Goal: Navigation & Orientation: Find specific page/section

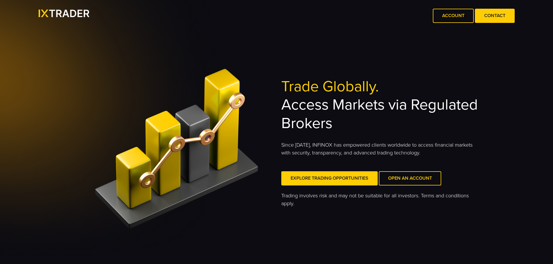
click at [275, 97] on div "Trade Globally. Access Markets via Regulated Brokers Since [DATE], INFINOX has …" at bounding box center [276, 150] width 406 height 170
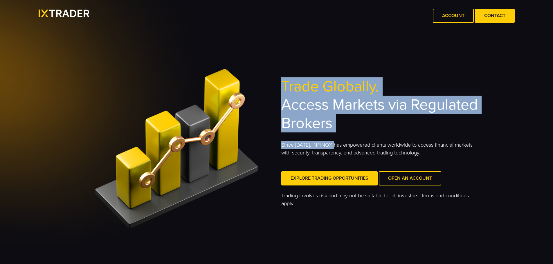
drag, startPoint x: 279, startPoint y: 83, endPoint x: 337, endPoint y: 137, distance: 78.6
click at [337, 137] on div "Trade Globally. Access Markets via Regulated Brokers Since [DATE], INFINOX has …" at bounding box center [276, 150] width 406 height 170
click at [330, 131] on h2 "Trade Globally. Access Markets via Regulated Brokers" at bounding box center [380, 104] width 198 height 55
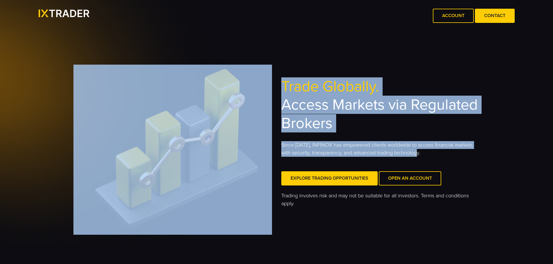
drag, startPoint x: 419, startPoint y: 156, endPoint x: 265, endPoint y: 75, distance: 173.7
click at [265, 75] on div "Trade Globally. Access Markets via Regulated Brokers Since [DATE], INFINOX has …" at bounding box center [276, 150] width 406 height 170
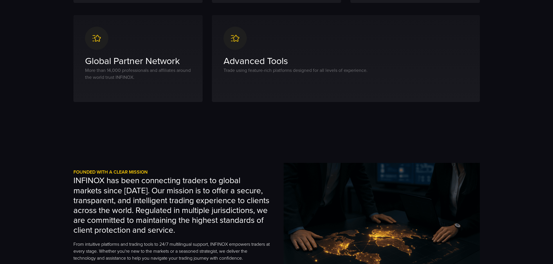
scroll to position [464, 0]
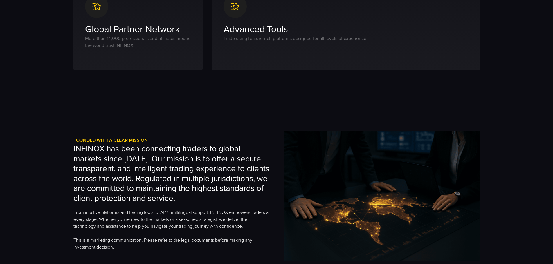
drag, startPoint x: 76, startPoint y: 148, endPoint x: 74, endPoint y: 145, distance: 3.4
click at [75, 146] on h3 "INFINOX has been connecting traders to global markets since [DATE]. Our mission…" at bounding box center [171, 173] width 196 height 59
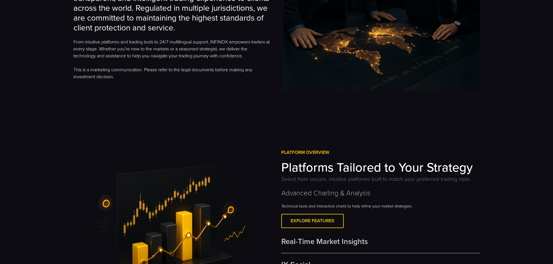
scroll to position [696, 0]
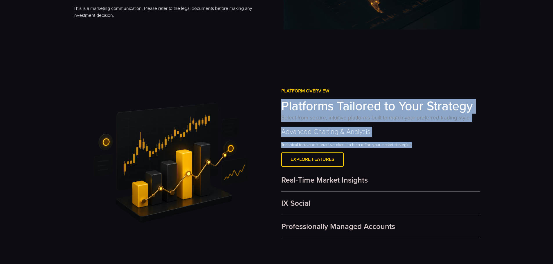
drag, startPoint x: 276, startPoint y: 103, endPoint x: 460, endPoint y: 138, distance: 187.0
click at [461, 141] on div "Platform Overview Platforms Tailored to Your Strategy Select from secure, intui…" at bounding box center [276, 163] width 406 height 151
drag, startPoint x: 428, startPoint y: 115, endPoint x: 425, endPoint y: 120, distance: 5.6
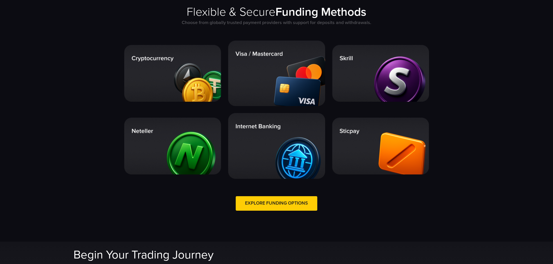
scroll to position [1060, 0]
